Goal: Task Accomplishment & Management: Manage account settings

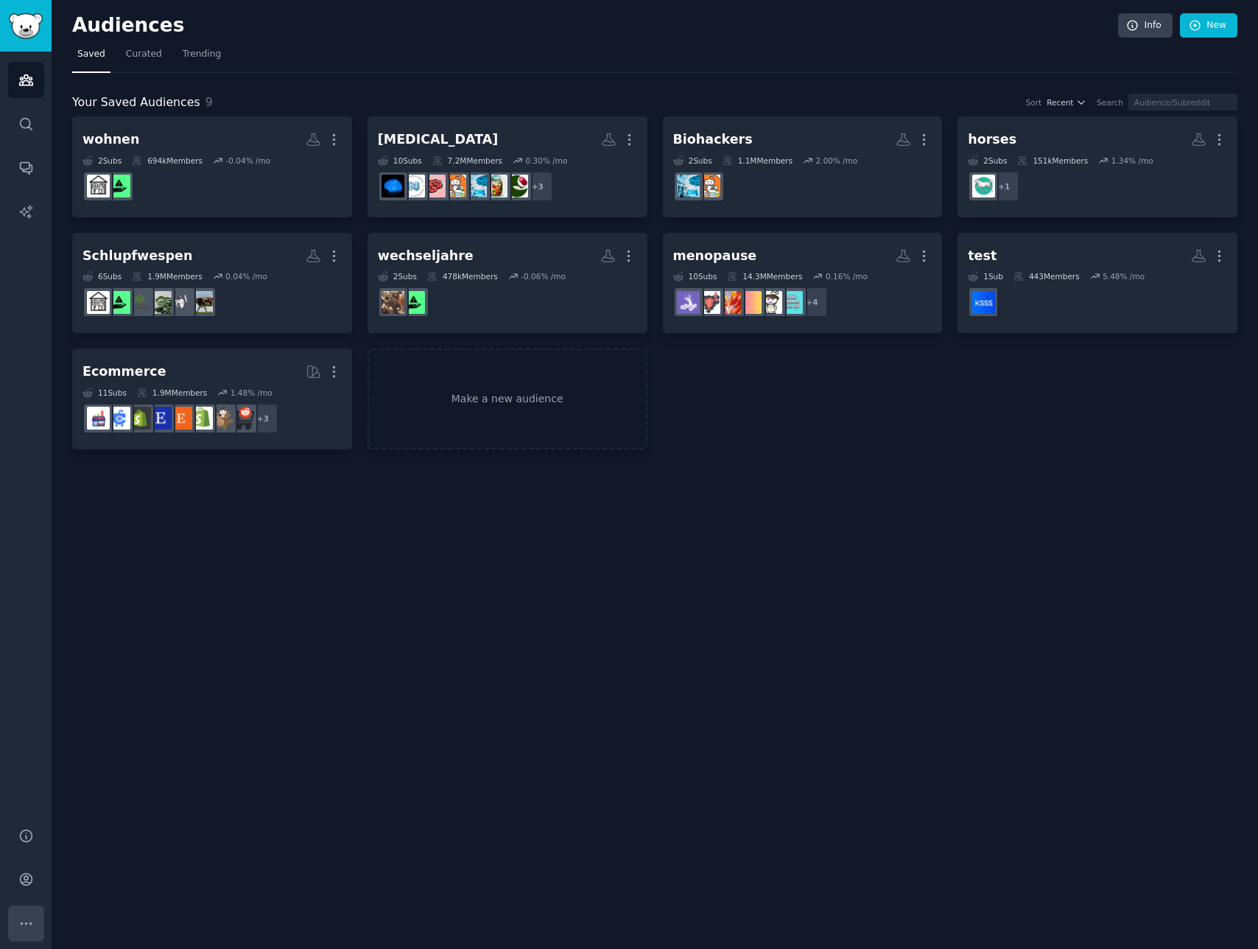
click at [15, 927] on button "More" at bounding box center [26, 923] width 36 height 36
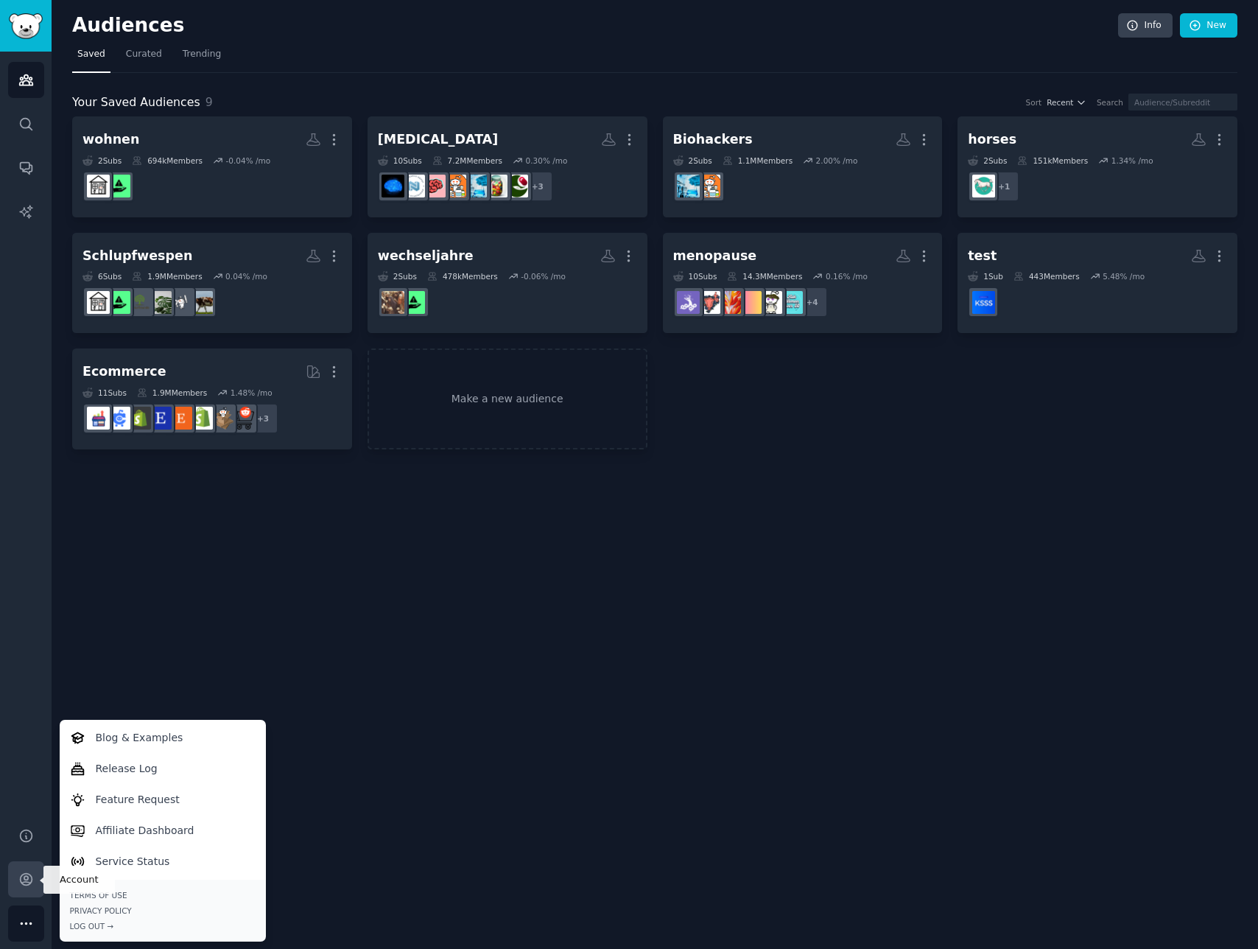
click at [20, 882] on icon "Sidebar" at bounding box center [25, 878] width 15 height 15
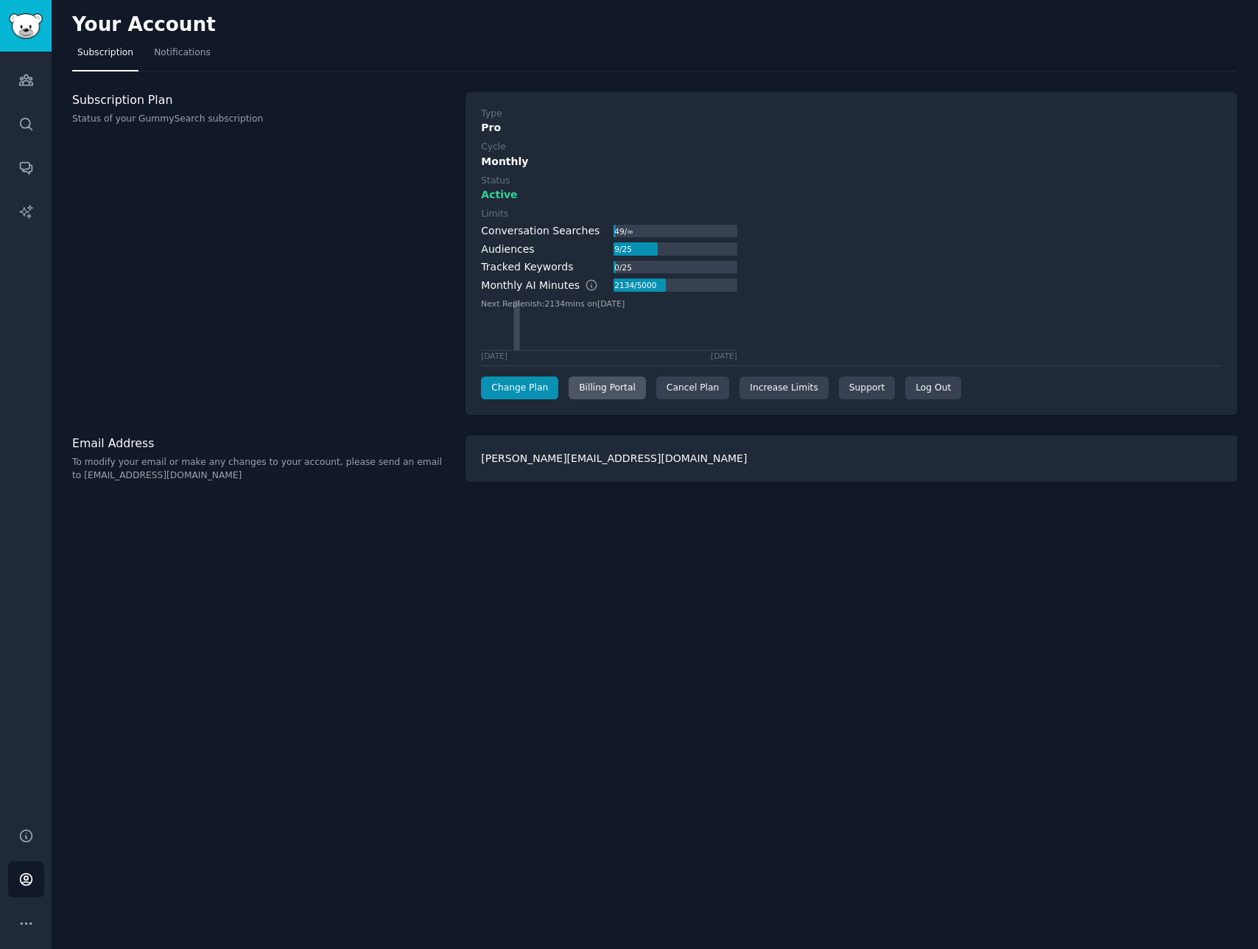
click at [580, 383] on div "Billing Portal" at bounding box center [607, 388] width 77 height 24
